Goal: Task Accomplishment & Management: Manage account settings

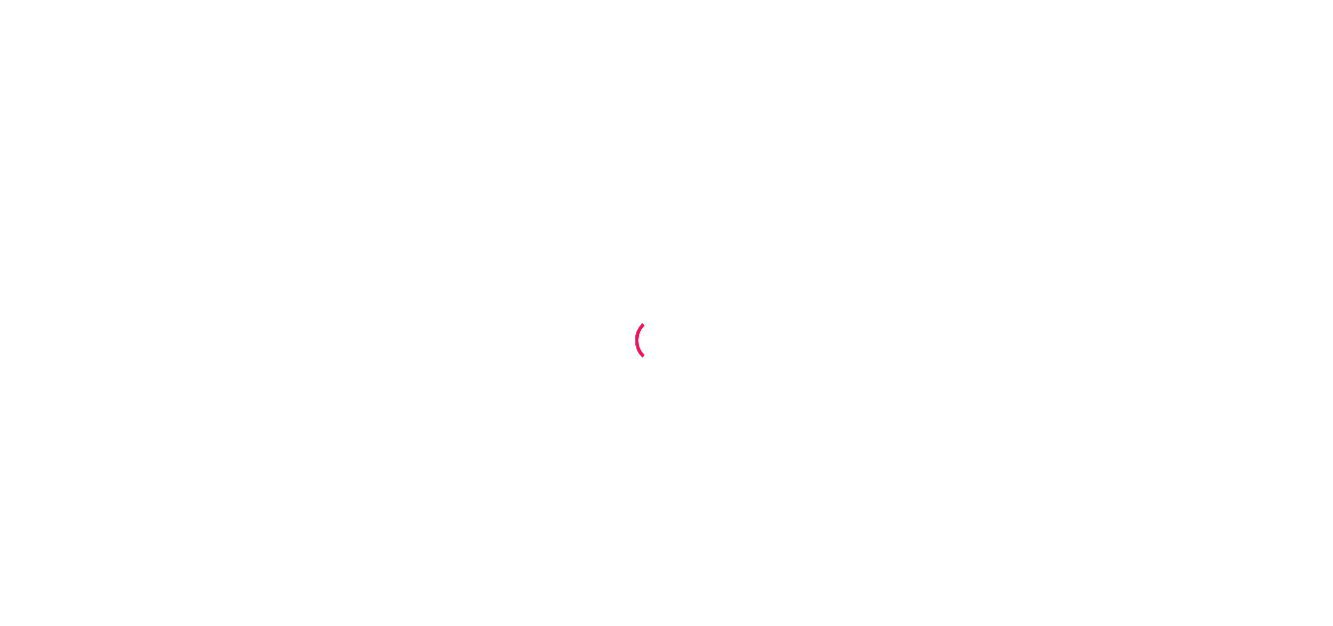
click at [902, 158] on div at bounding box center [666, 313] width 1333 height 626
click at [662, 128] on div at bounding box center [666, 313] width 1333 height 626
click at [1192, 62] on div at bounding box center [666, 313] width 1333 height 626
